Goal: Information Seeking & Learning: Learn about a topic

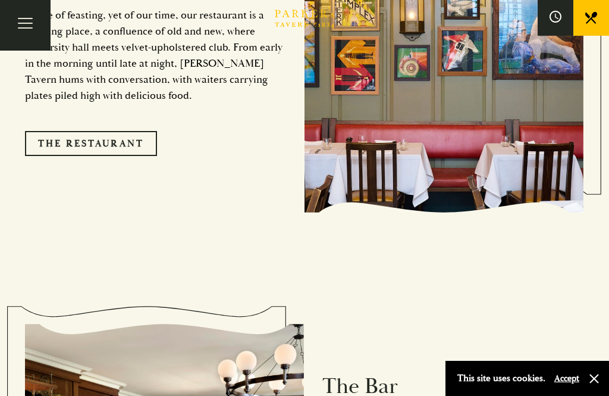
scroll to position [1047, 0]
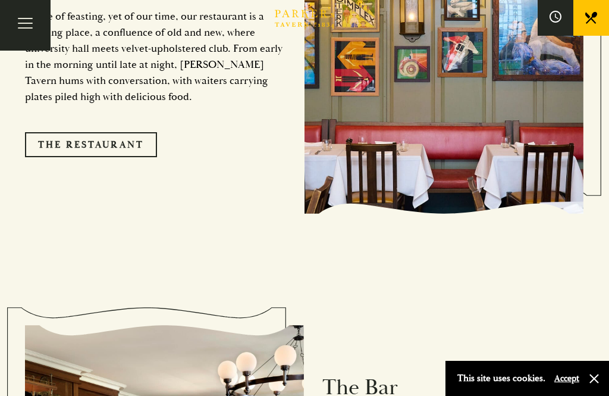
click at [126, 140] on link "The Restaurant" at bounding box center [91, 144] width 132 height 25
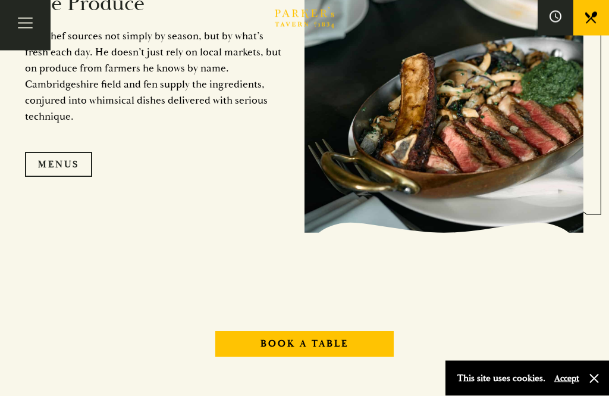
scroll to position [1054, 0]
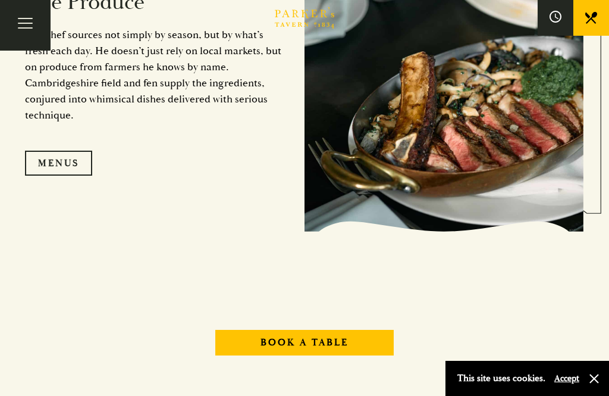
click at [64, 176] on link "Menus" at bounding box center [58, 163] width 67 height 25
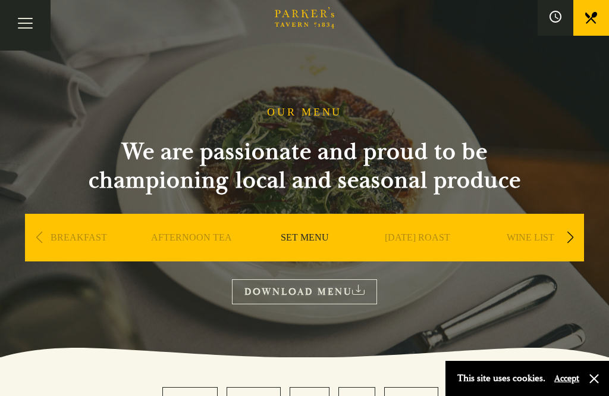
click at [80, 236] on link "BREAKFAST" at bounding box center [79, 255] width 57 height 48
